Goal: Navigation & Orientation: Understand site structure

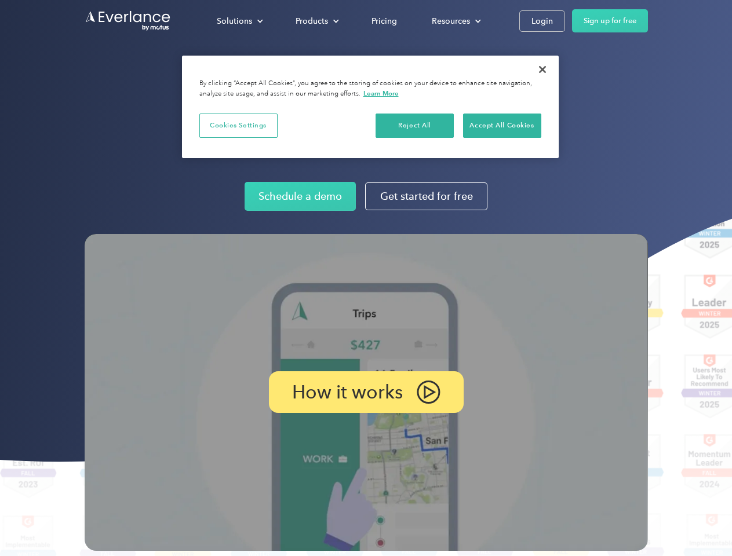
click at [366, 278] on img at bounding box center [366, 392] width 563 height 317
click at [239, 21] on div "Solutions" at bounding box center [234, 21] width 35 height 14
click at [316, 21] on div "Products" at bounding box center [311, 21] width 32 height 14
click at [455, 21] on div "Resources" at bounding box center [451, 21] width 38 height 14
click at [366, 392] on p "How it works" at bounding box center [347, 392] width 111 height 14
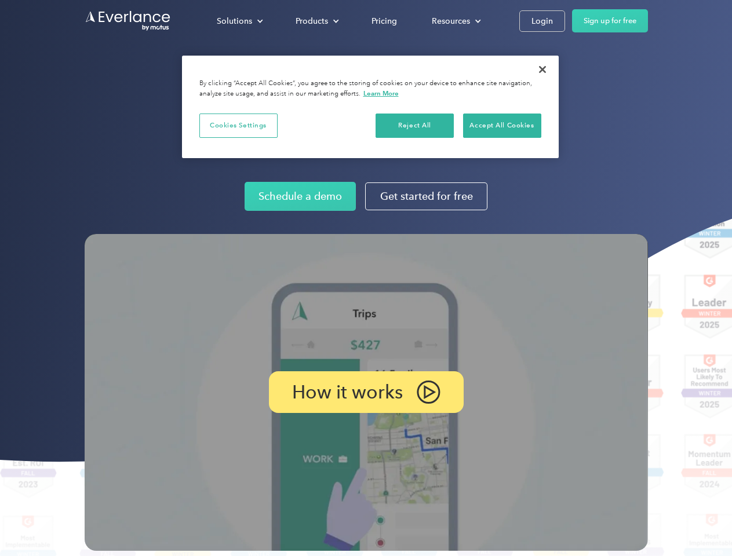
click at [238, 125] on button "Cookies Settings" at bounding box center [238, 126] width 78 height 24
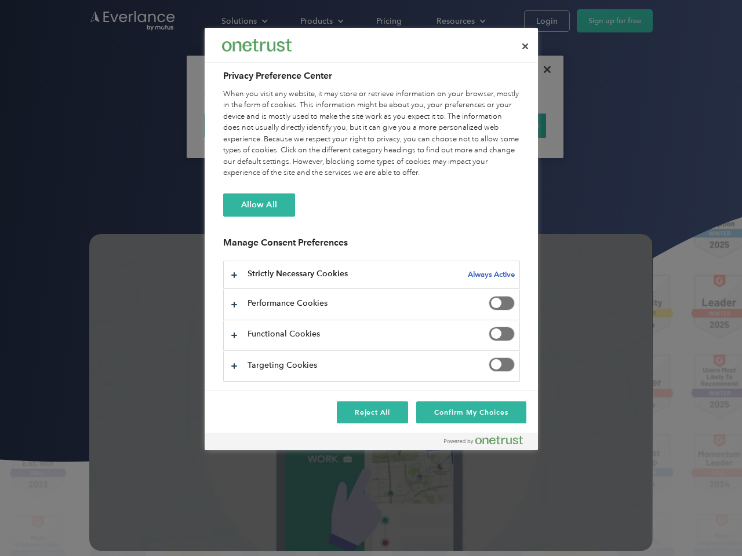
click at [415, 125] on div "When you visit any website, it may store or retrieve information on your browse…" at bounding box center [371, 134] width 297 height 90
click at [502, 125] on div "When you visit any website, it may store or retrieve information on your browse…" at bounding box center [371, 134] width 297 height 90
click at [542, 70] on div at bounding box center [371, 278] width 742 height 556
